Goal: Task Accomplishment & Management: Use online tool/utility

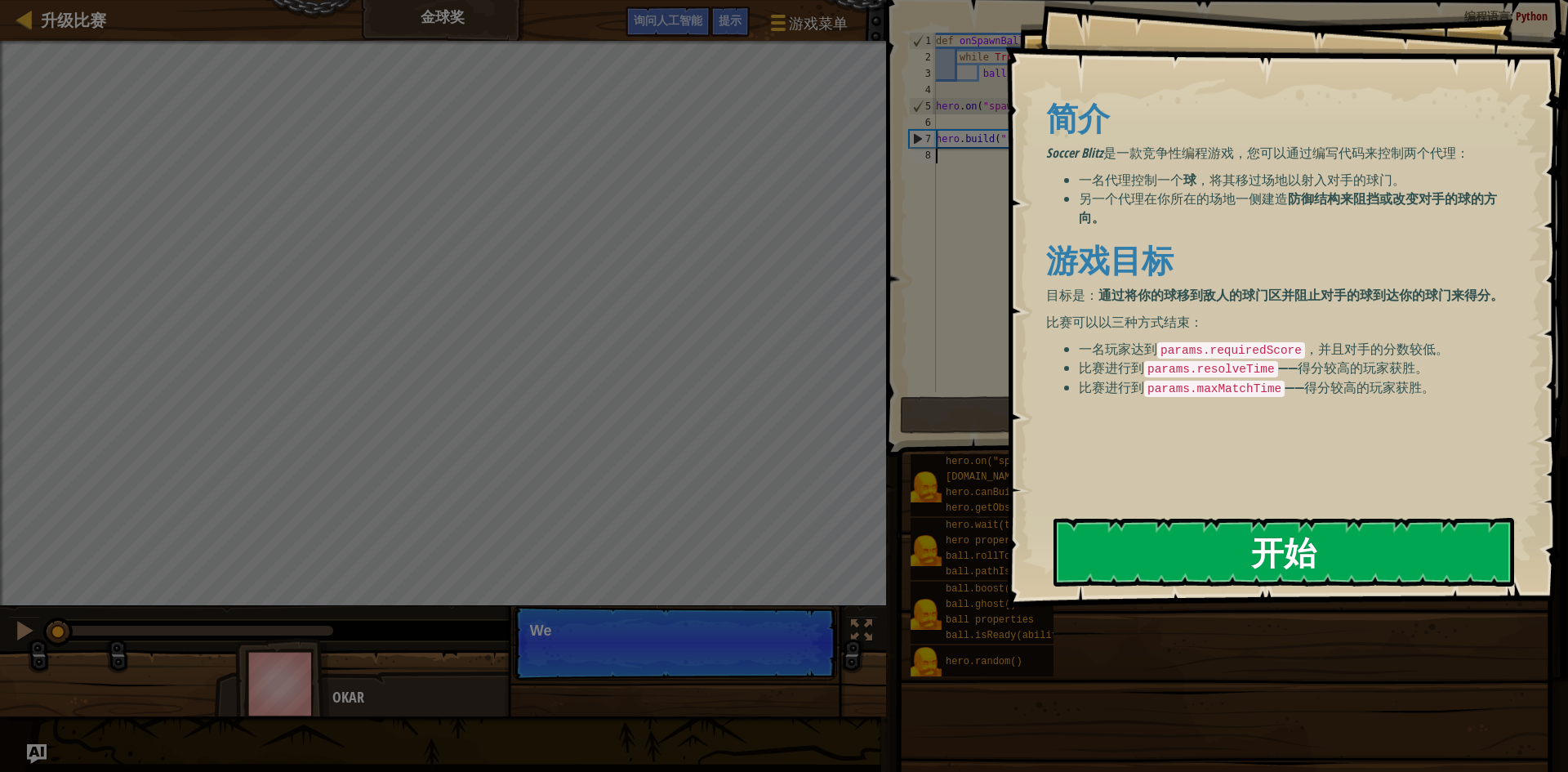
click at [1196, 560] on button "开始" at bounding box center [1284, 552] width 461 height 69
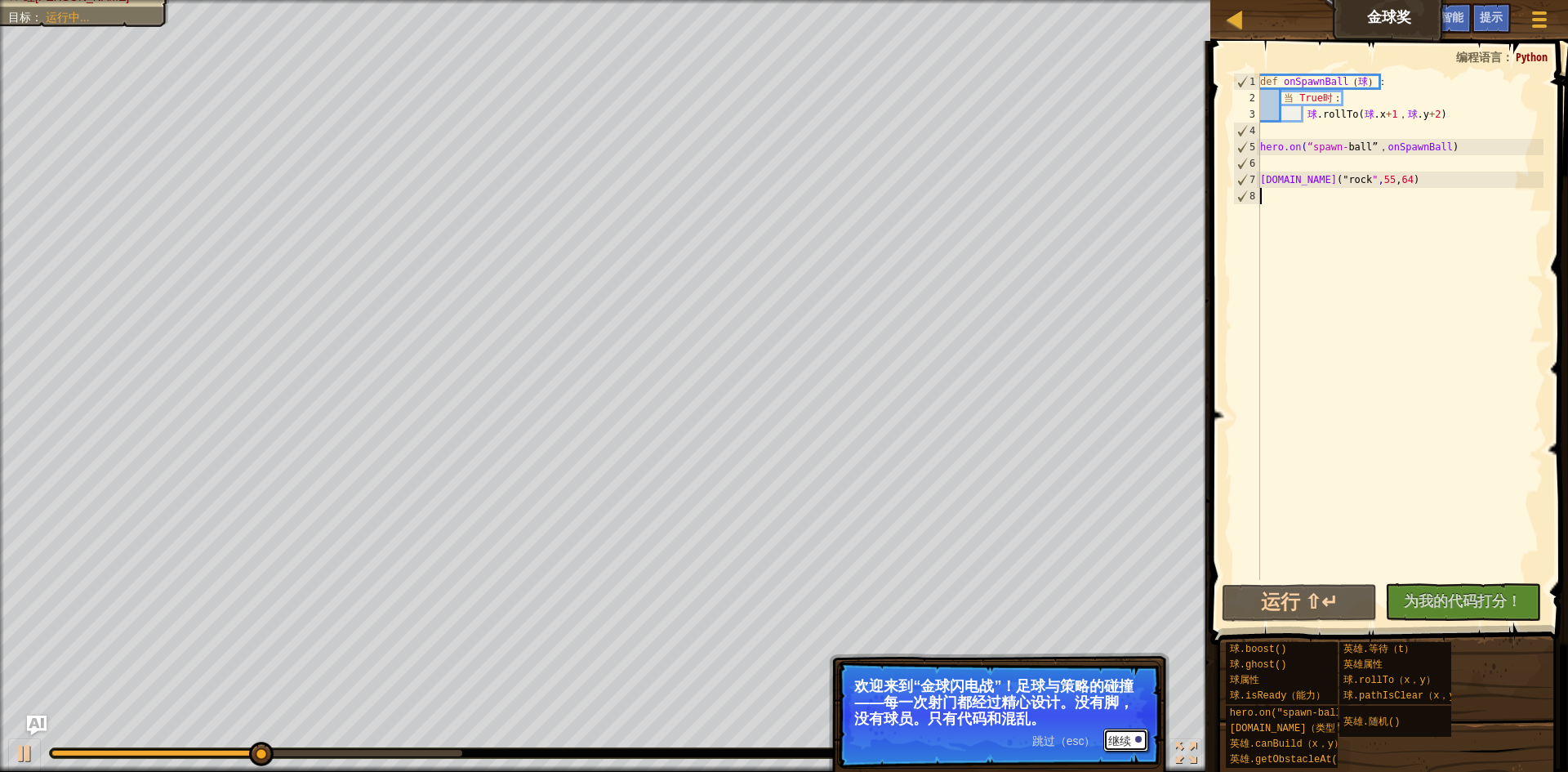
click at [1125, 739] on font "继续" at bounding box center [1119, 741] width 23 height 13
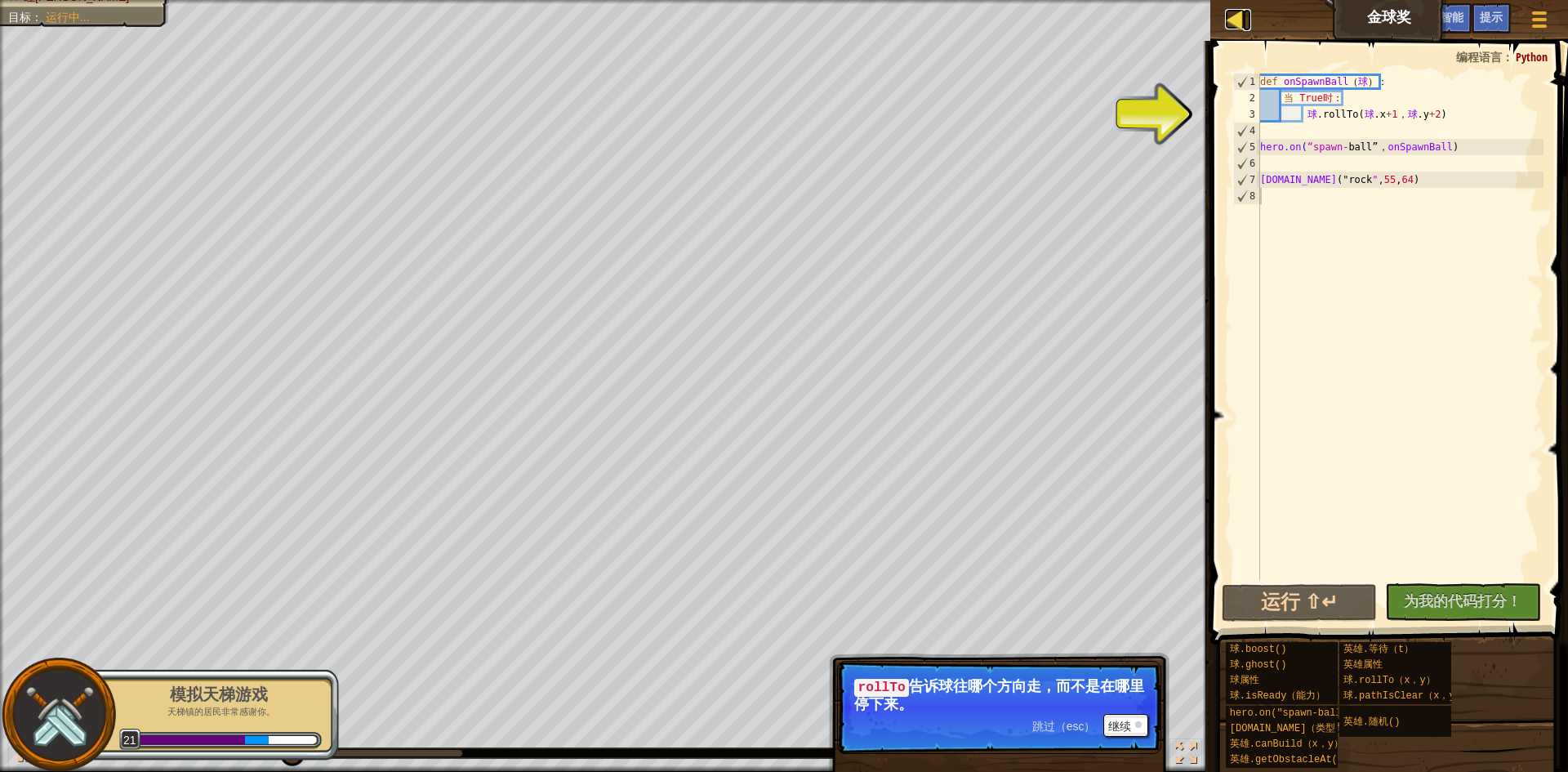
click at [1232, 22] on div at bounding box center [1235, 19] width 20 height 20
